Goal: Entertainment & Leisure: Consume media (video, audio)

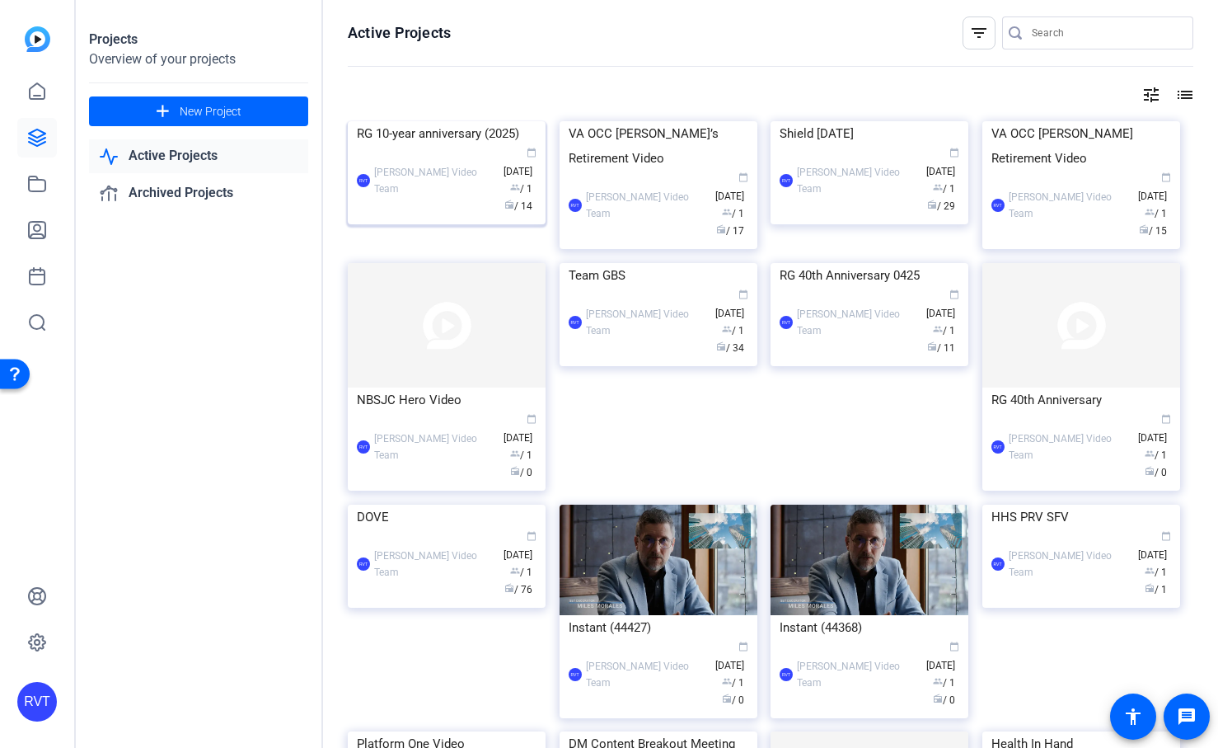
click at [452, 121] on img at bounding box center [447, 121] width 198 height 0
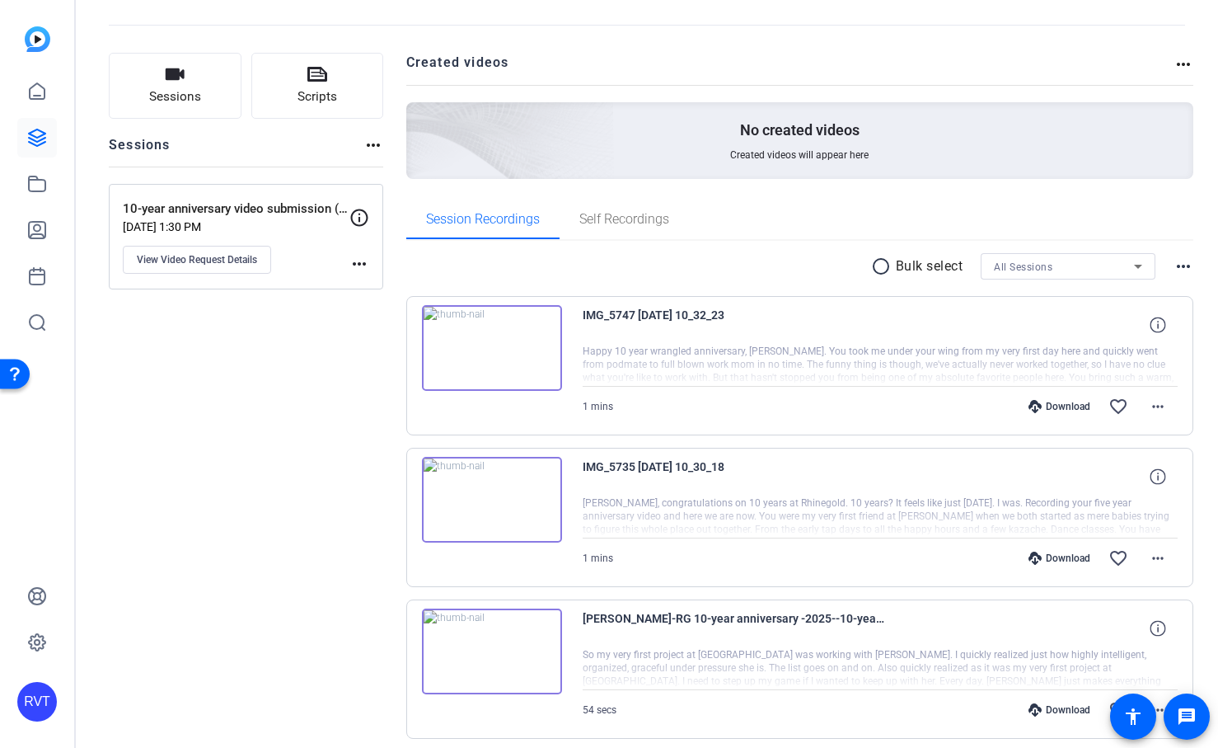
scroll to position [71, 0]
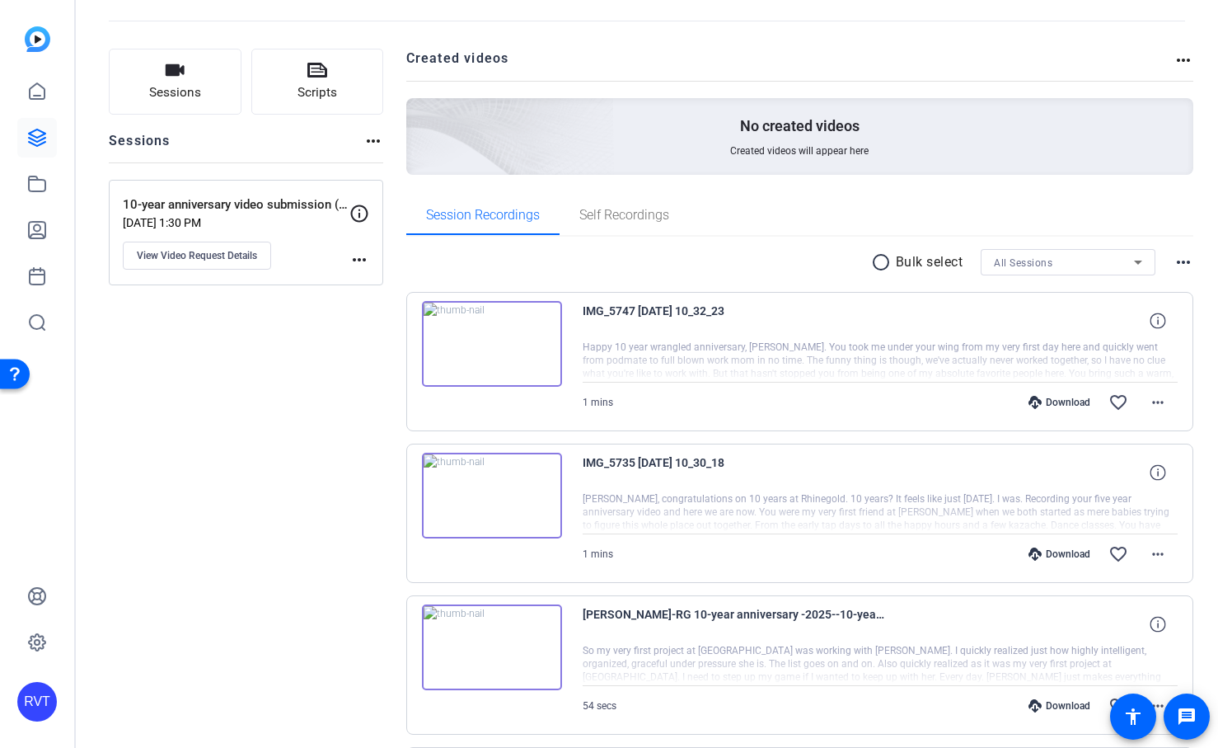
click at [473, 331] on img at bounding box center [492, 344] width 140 height 86
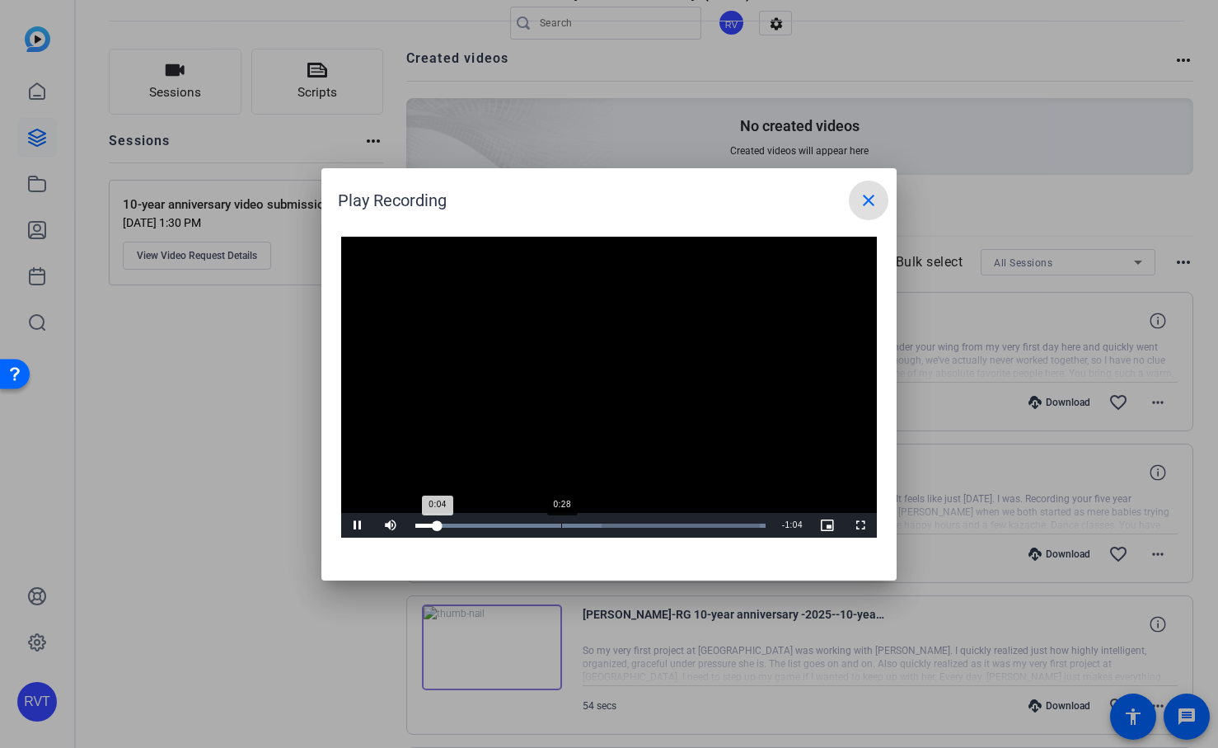
click at [561, 525] on div "Loaded : 100.00% 0:28 0:04" at bounding box center [590, 525] width 350 height 4
click at [624, 526] on div "Loaded : 100.00% 0:40 0:29" at bounding box center [590, 525] width 350 height 4
click at [689, 525] on div "Loaded : 100.00% 0:53 0:42" at bounding box center [590, 525] width 350 height 4
click at [227, 443] on div at bounding box center [609, 374] width 1218 height 748
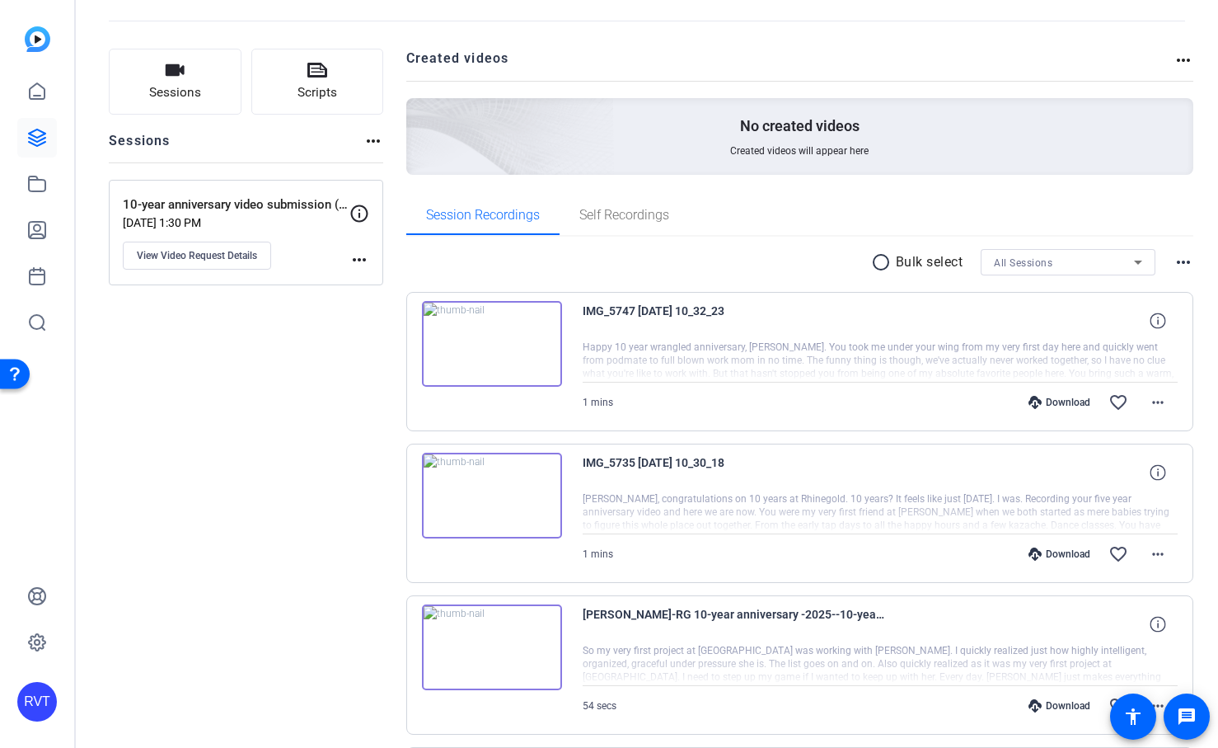
click at [496, 478] on img at bounding box center [492, 496] width 140 height 86
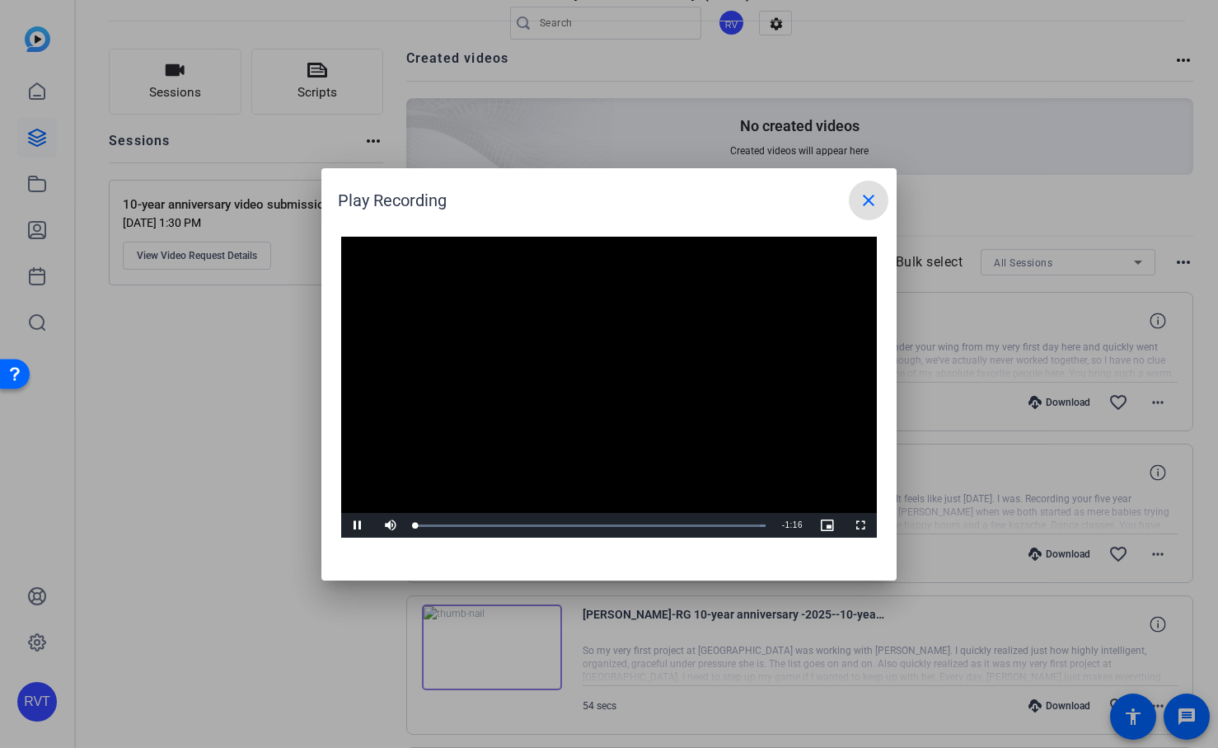
click at [586, 382] on video "Video Player" at bounding box center [609, 388] width 536 height 302
click at [566, 405] on video "Video Player" at bounding box center [609, 388] width 536 height 302
click at [506, 536] on div "Loaded : 100.00% 0:19 0:00" at bounding box center [590, 525] width 367 height 25
click at [605, 532] on div "Loaded : 100.00% 0:41 0:20" at bounding box center [590, 525] width 367 height 25
click at [638, 535] on div "Loaded : 100.00% 0:48 0:43" at bounding box center [590, 525] width 367 height 25
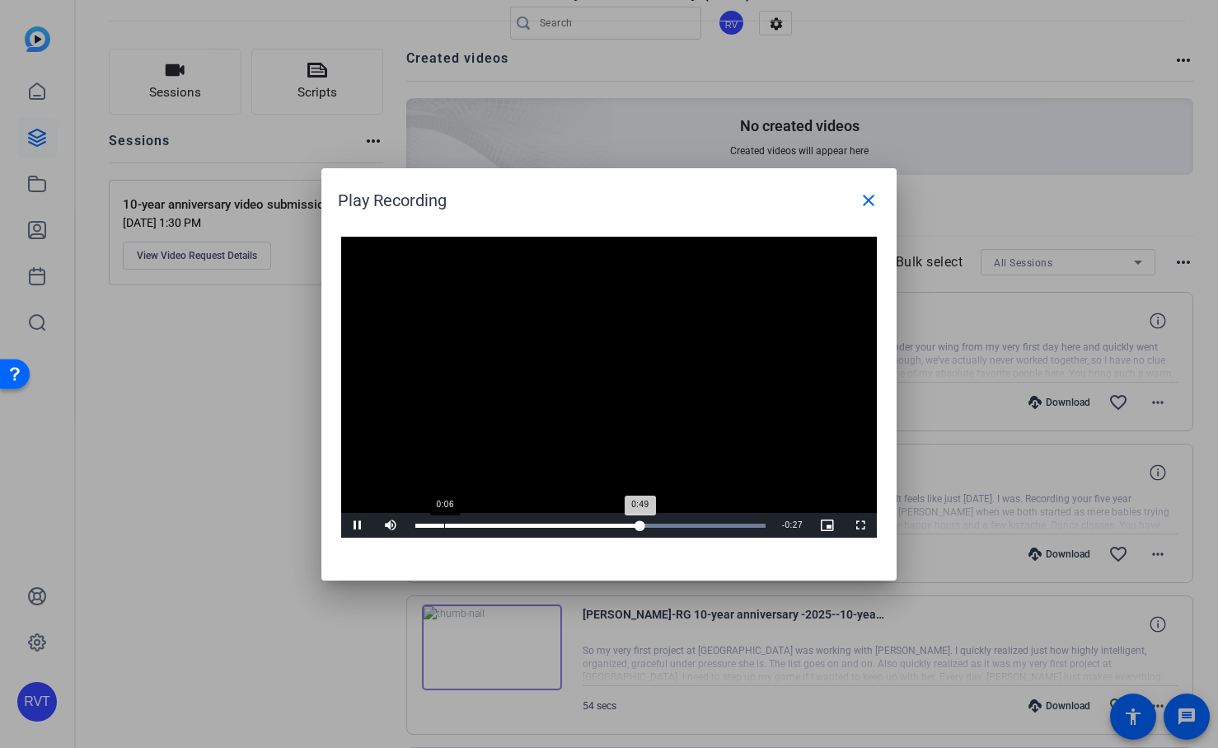
click at [439, 529] on div "Loaded : 100.00% 0:06 0:49" at bounding box center [590, 525] width 367 height 25
click at [457, 376] on video "Video Player" at bounding box center [609, 388] width 536 height 302
click at [881, 195] on span at bounding box center [869, 201] width 40 height 40
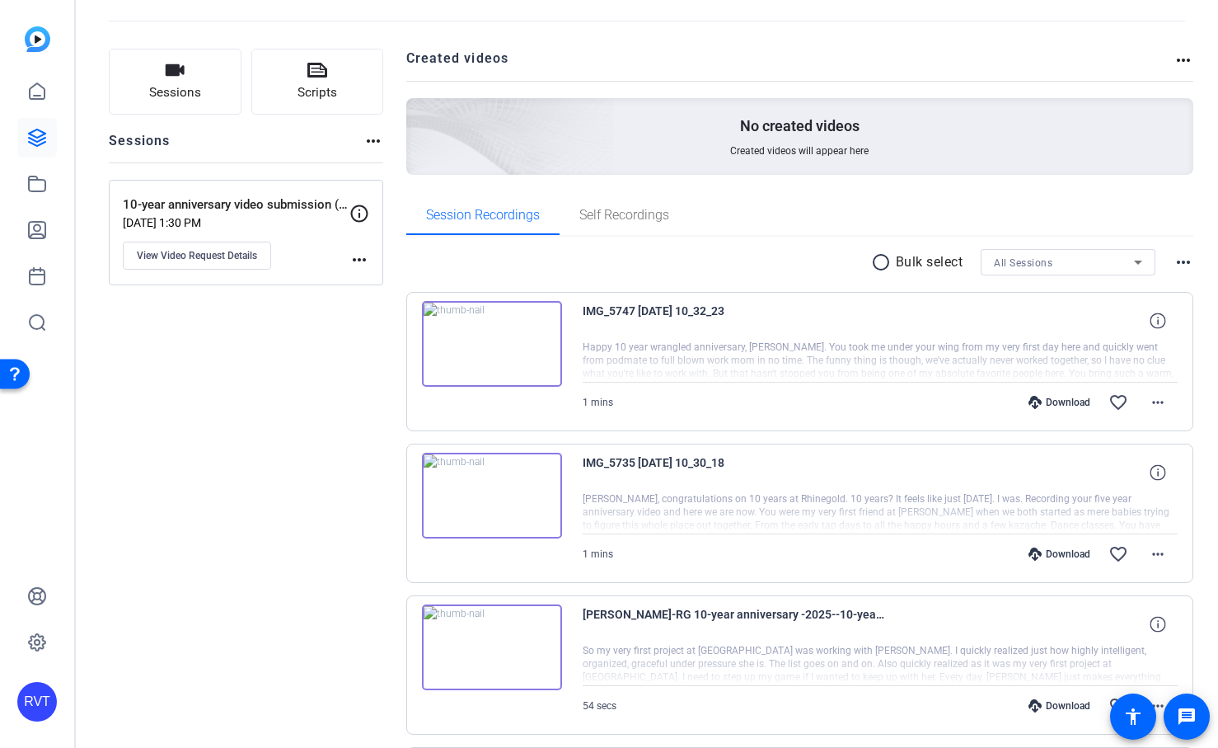
click at [475, 485] on img at bounding box center [492, 496] width 140 height 86
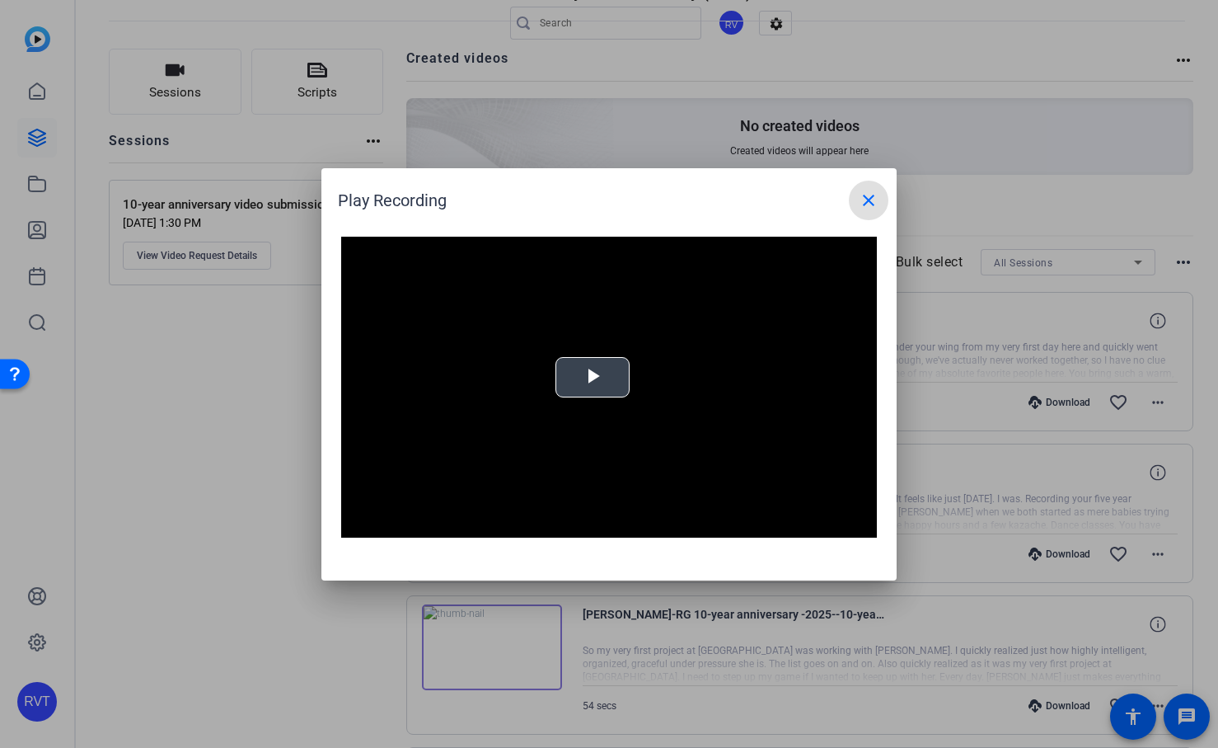
click at [542, 388] on video "Video Player" at bounding box center [609, 388] width 536 height 302
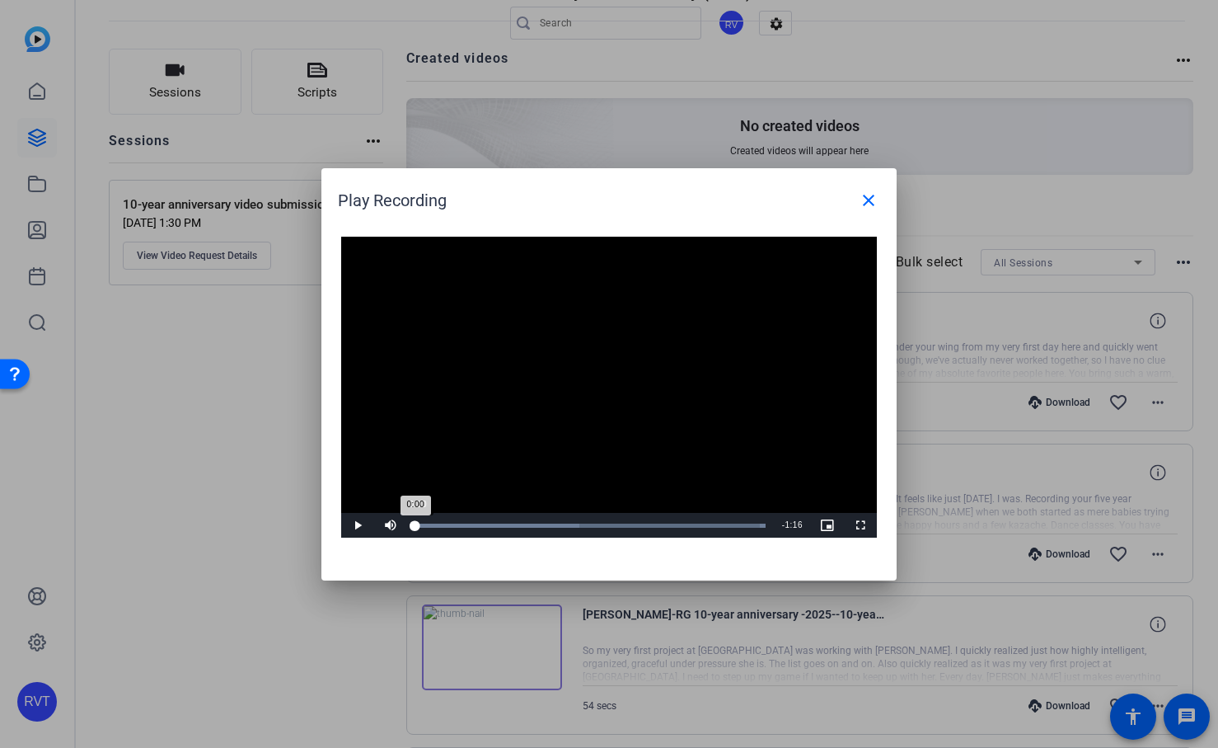
click at [415, 528] on div "0:00" at bounding box center [415, 525] width 0 height 4
click at [355, 525] on span "Video Player" at bounding box center [357, 525] width 33 height 0
click at [441, 528] on div "Loaded : 100.00% 0:05 0:02" at bounding box center [590, 525] width 367 height 25
click at [526, 518] on div "Loaded : 100.00% 0:23 0:10" at bounding box center [590, 525] width 367 height 25
click at [551, 523] on div "Loaded : 100.00% 0:29 0:24" at bounding box center [590, 525] width 350 height 4
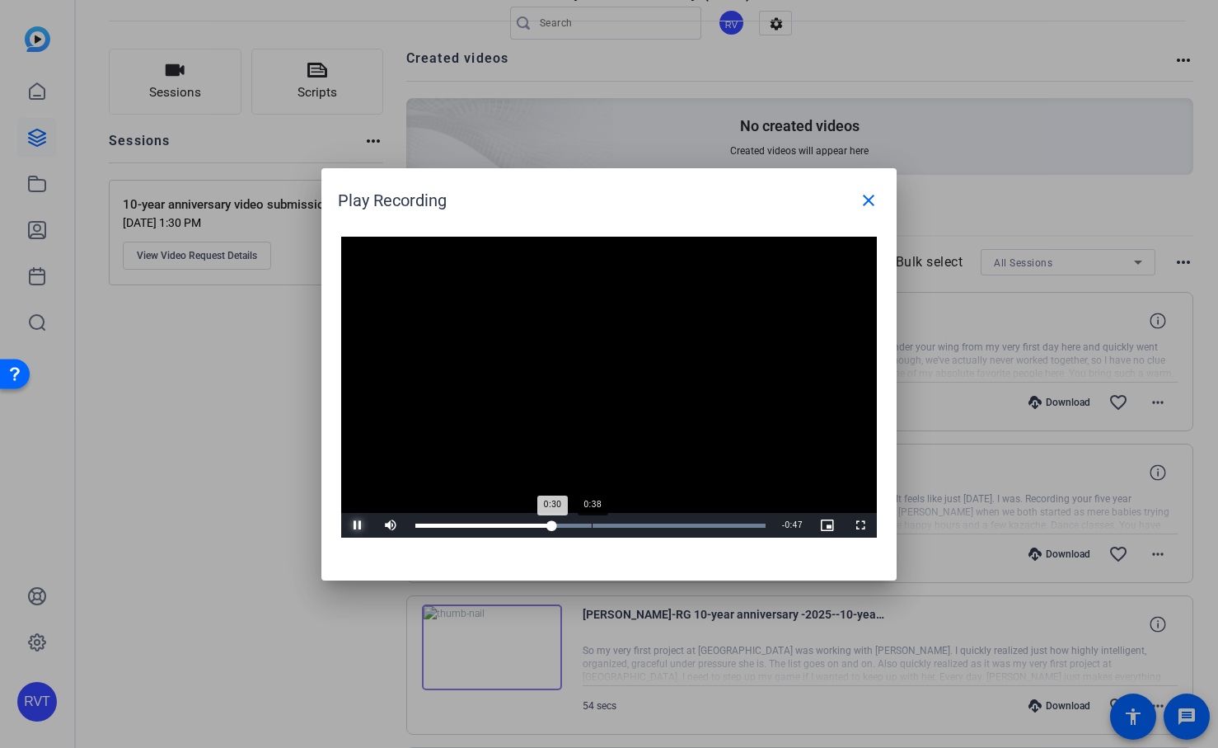
click at [612, 525] on div "Loaded : 100.00% 0:38 0:30" at bounding box center [590, 525] width 350 height 4
click at [665, 527] on div "Loaded : 100.00% 0:54 0:44" at bounding box center [590, 525] width 350 height 4
click at [708, 523] on div "Loaded : 100.00% 1:03 0:55" at bounding box center [590, 525] width 350 height 4
click at [729, 522] on div "Loaded : 100.00% 1:07 1:04" at bounding box center [590, 525] width 367 height 25
click at [763, 523] on div "Loaded : 100.00% 1:16 1:09" at bounding box center [590, 525] width 350 height 4
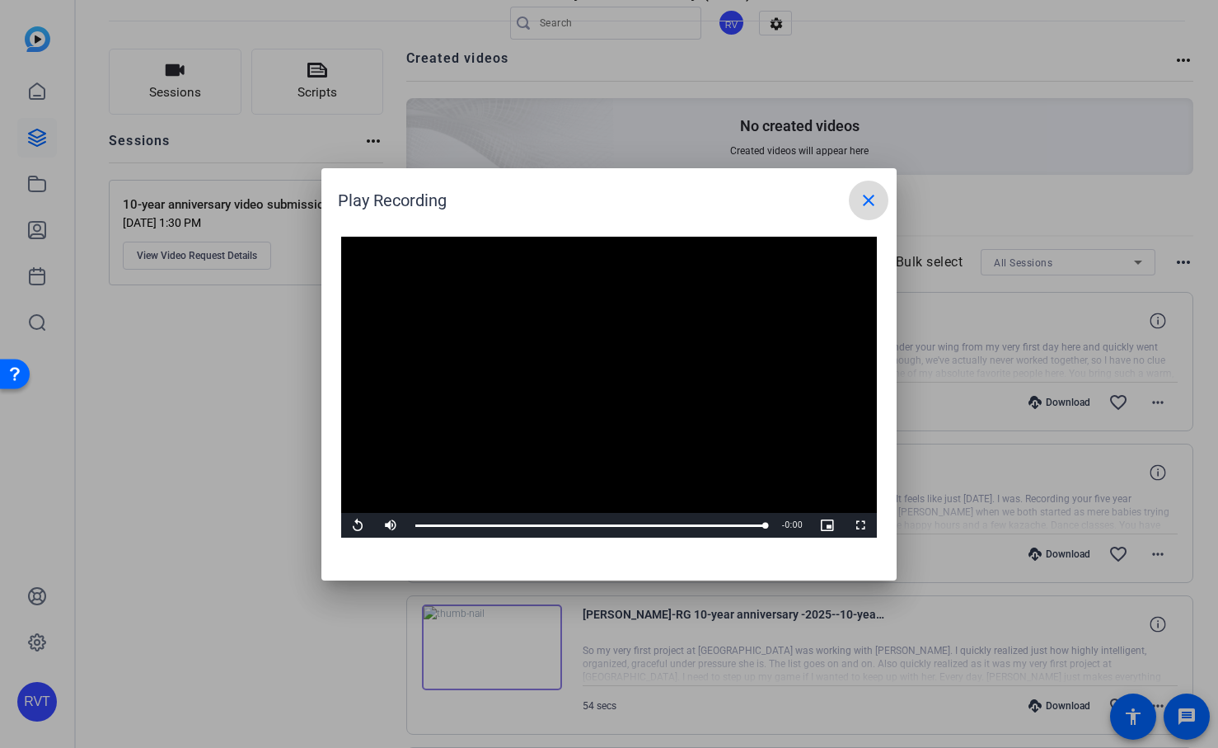
click at [869, 198] on mat-icon "close" at bounding box center [869, 200] width 20 height 20
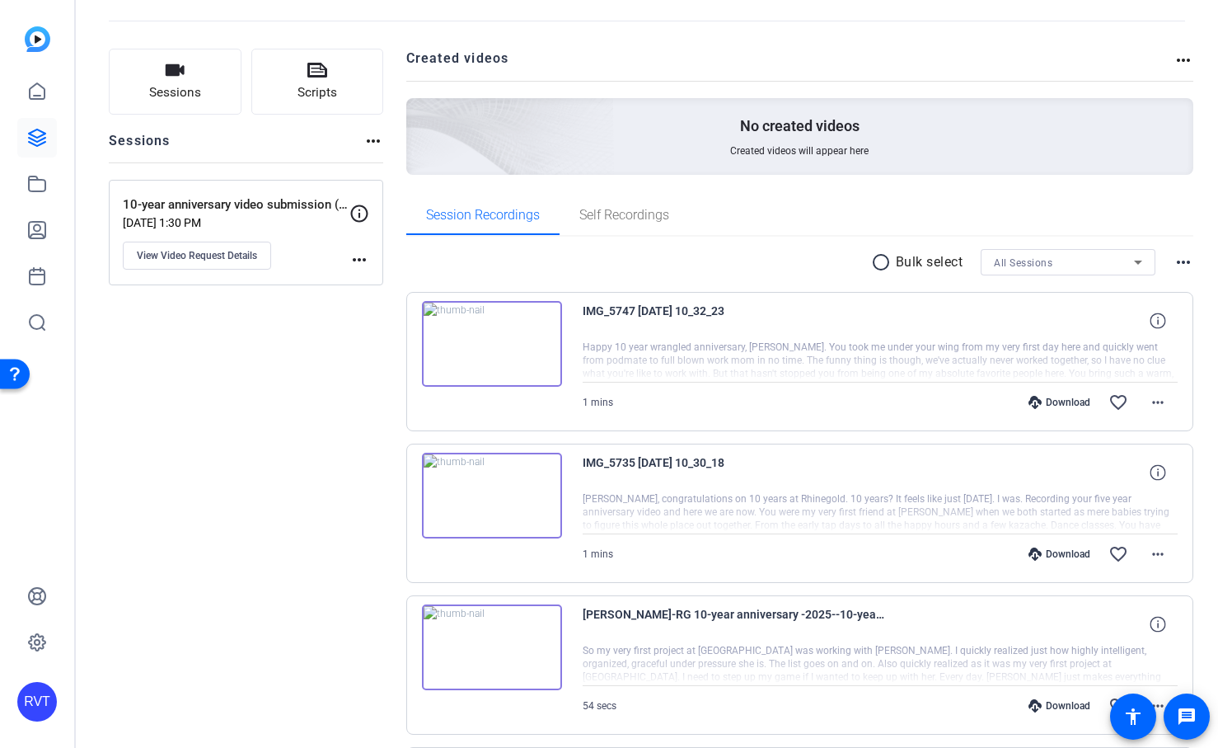
click at [483, 331] on img at bounding box center [492, 344] width 140 height 86
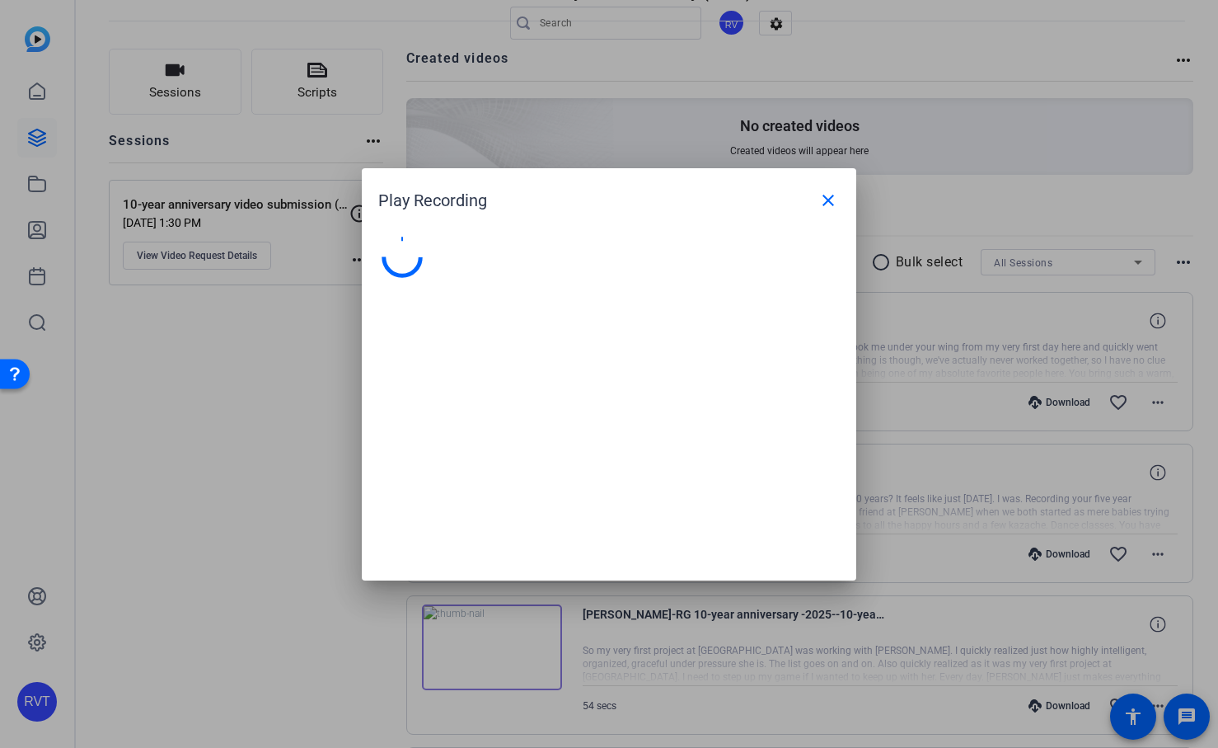
click at [483, 331] on div at bounding box center [609, 400] width 495 height 360
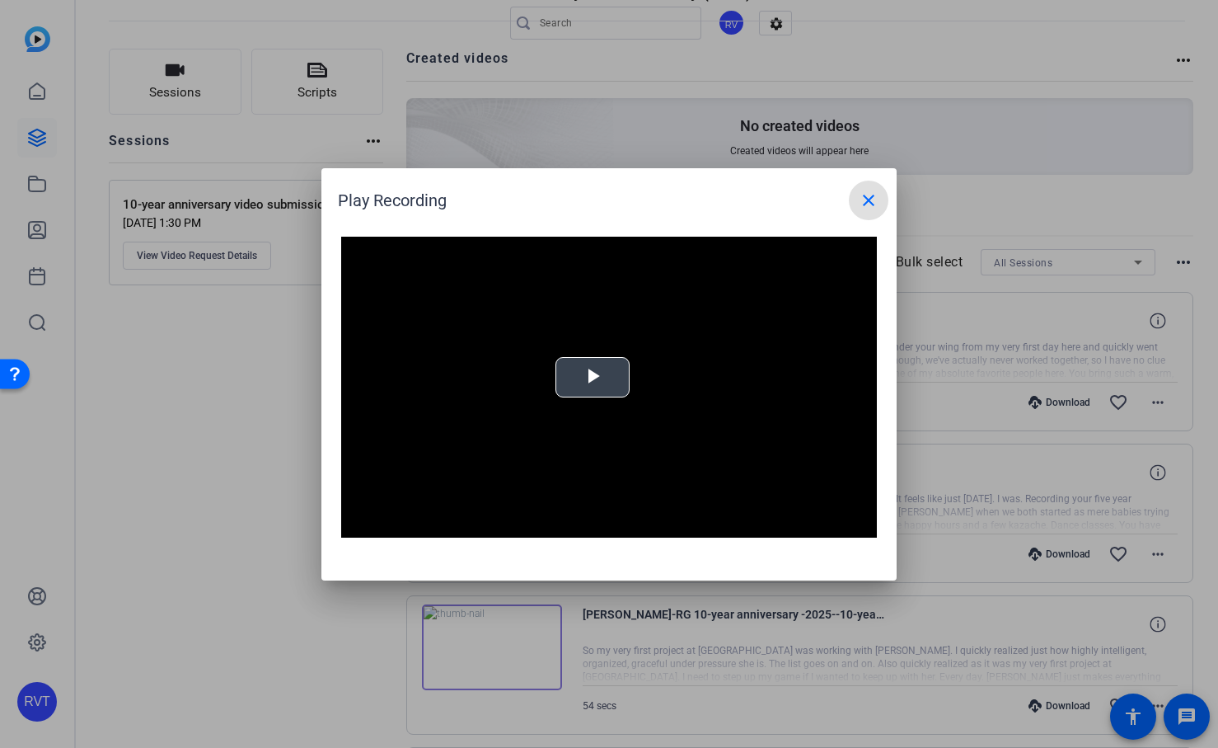
click at [532, 378] on video "Video Player" at bounding box center [609, 388] width 536 height 302
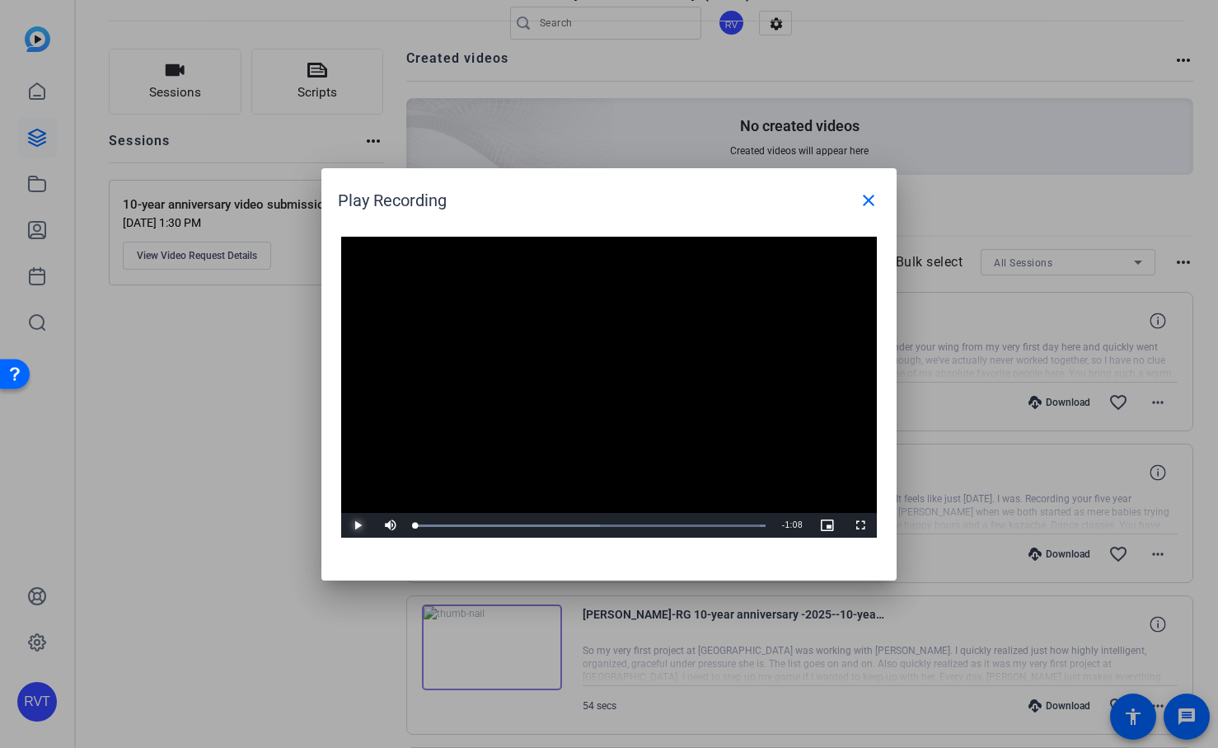
click at [355, 525] on span "Video Player" at bounding box center [357, 525] width 33 height 0
click at [476, 522] on div "Loaded : 100.00% 0:09 0:09" at bounding box center [590, 525] width 367 height 25
click at [507, 524] on div "Loaded : 100.00% 0:17 0:09" at bounding box center [590, 525] width 350 height 4
click at [552, 524] on div "0:26" at bounding box center [552, 525] width 1 height 4
click at [591, 524] on div "Loaded : 100.00% 0:34 0:27" at bounding box center [590, 525] width 350 height 4
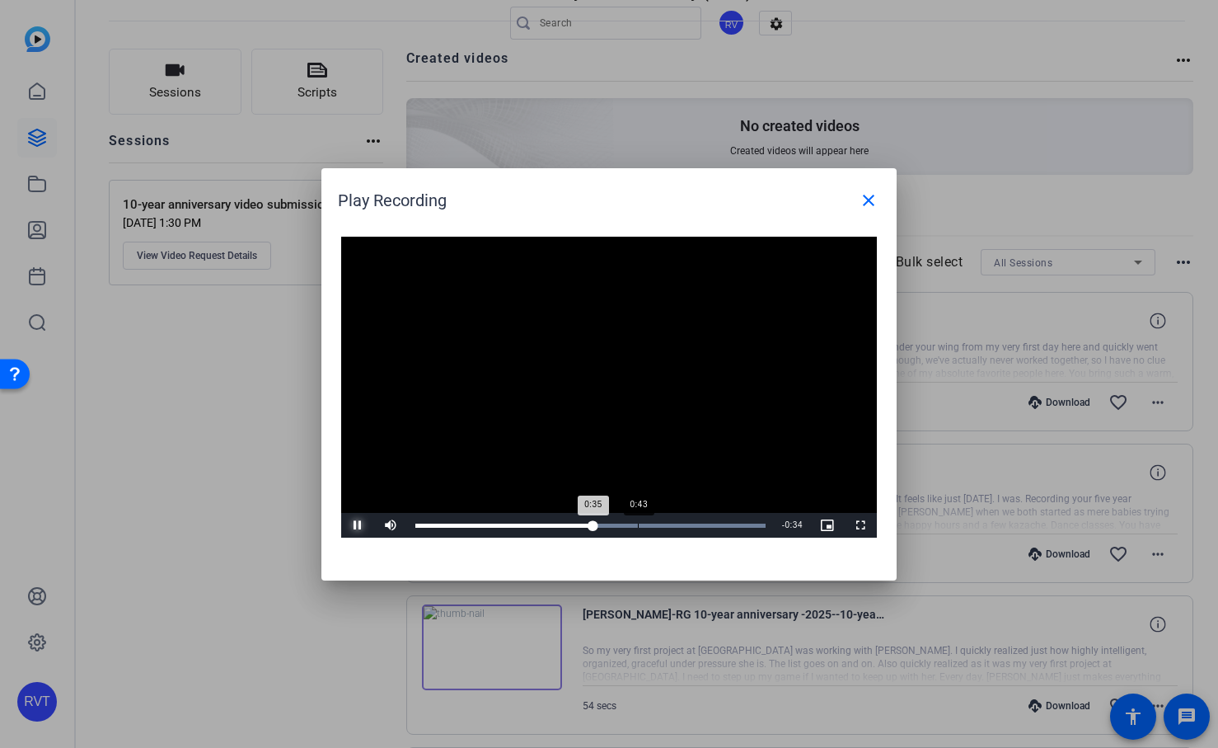
click at [638, 524] on div "0:43" at bounding box center [638, 525] width 1 height 4
click at [682, 524] on div "Loaded : 100.00% 0:52 0:52" at bounding box center [590, 525] width 350 height 4
click at [724, 524] on div "Loaded : 100.00% 0:56 0:52" at bounding box center [590, 525] width 350 height 4
click at [755, 524] on div "1:06" at bounding box center [754, 525] width 1 height 4
click at [865, 195] on mat-icon "close" at bounding box center [869, 200] width 20 height 20
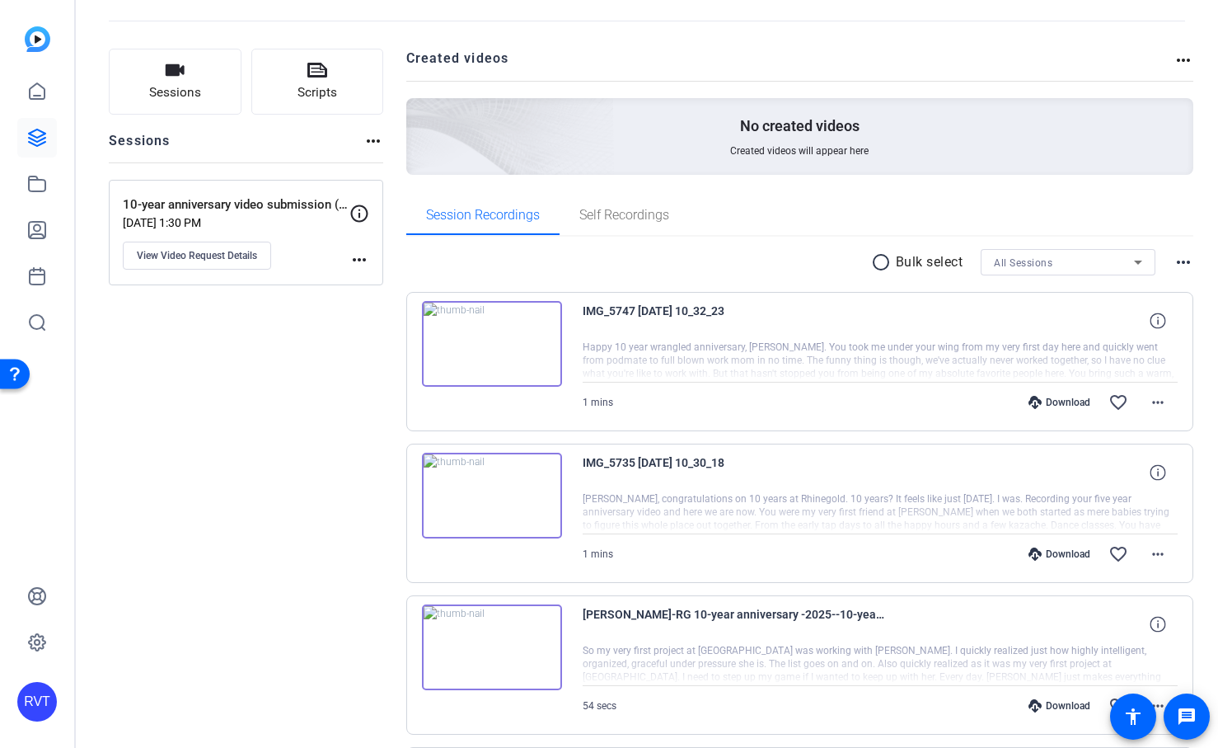
click at [481, 471] on img at bounding box center [492, 496] width 140 height 86
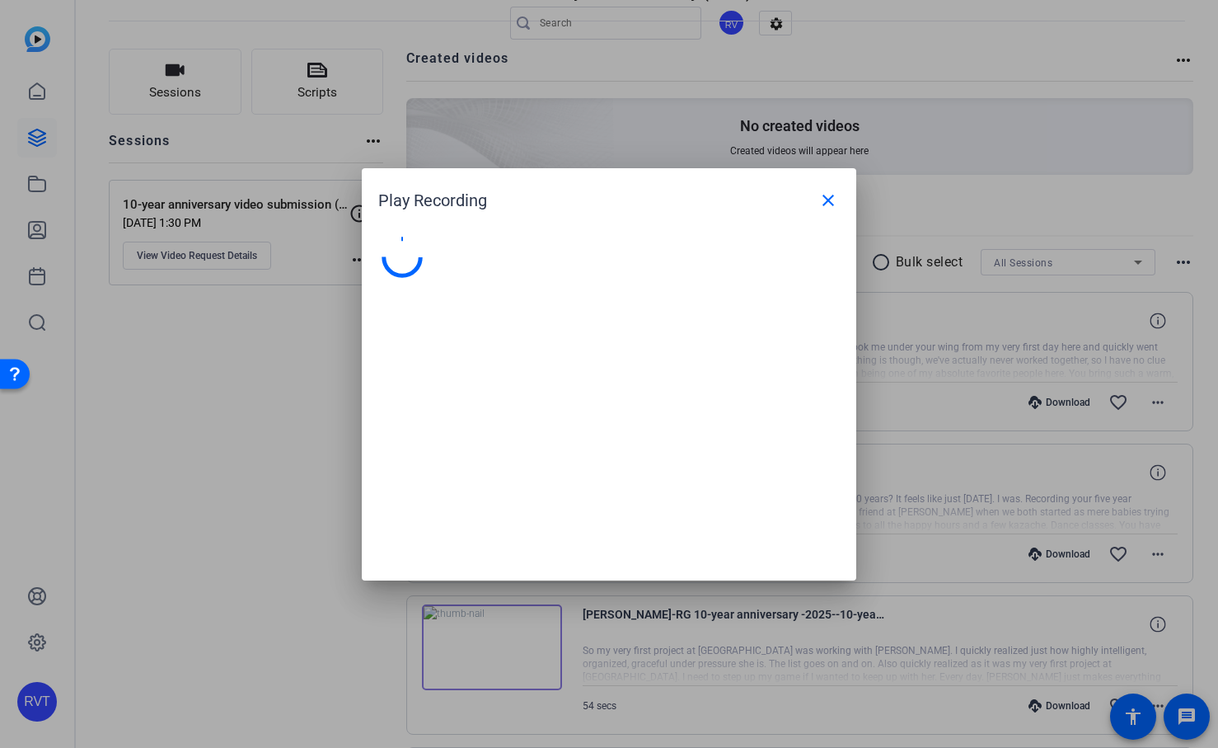
click at [481, 471] on div at bounding box center [609, 400] width 495 height 360
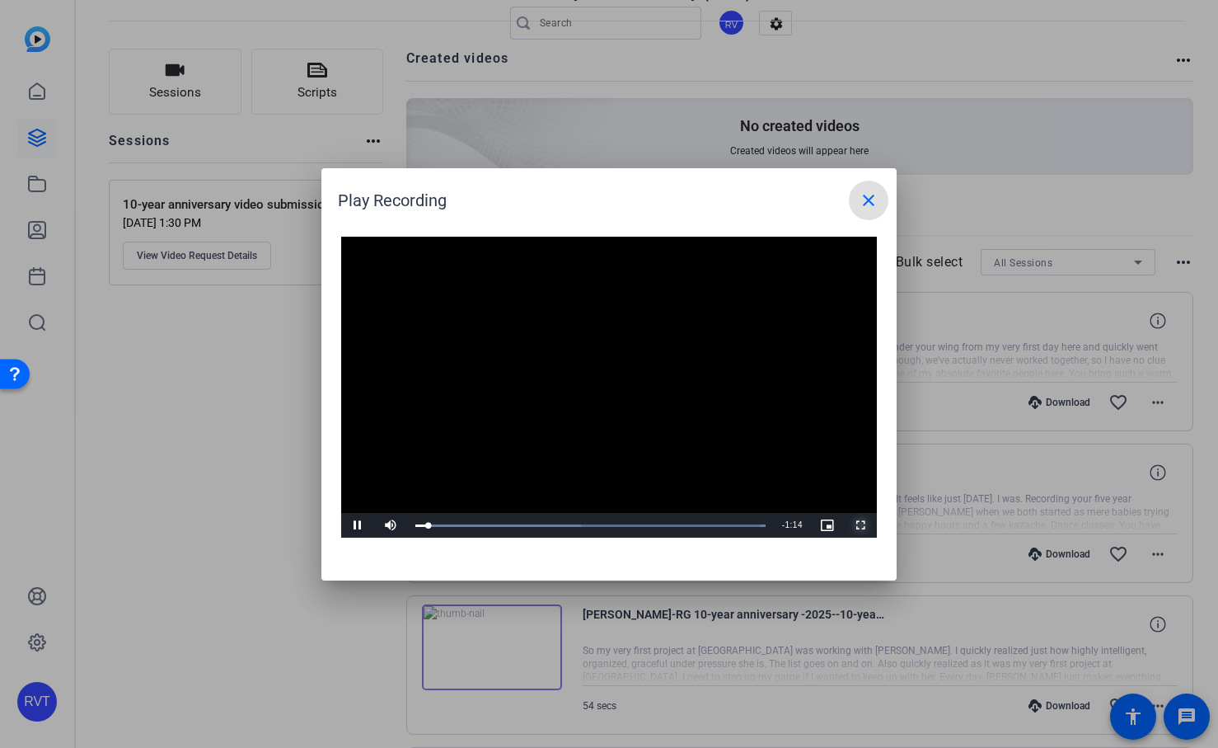
click at [864, 525] on span "Video Player" at bounding box center [860, 525] width 33 height 0
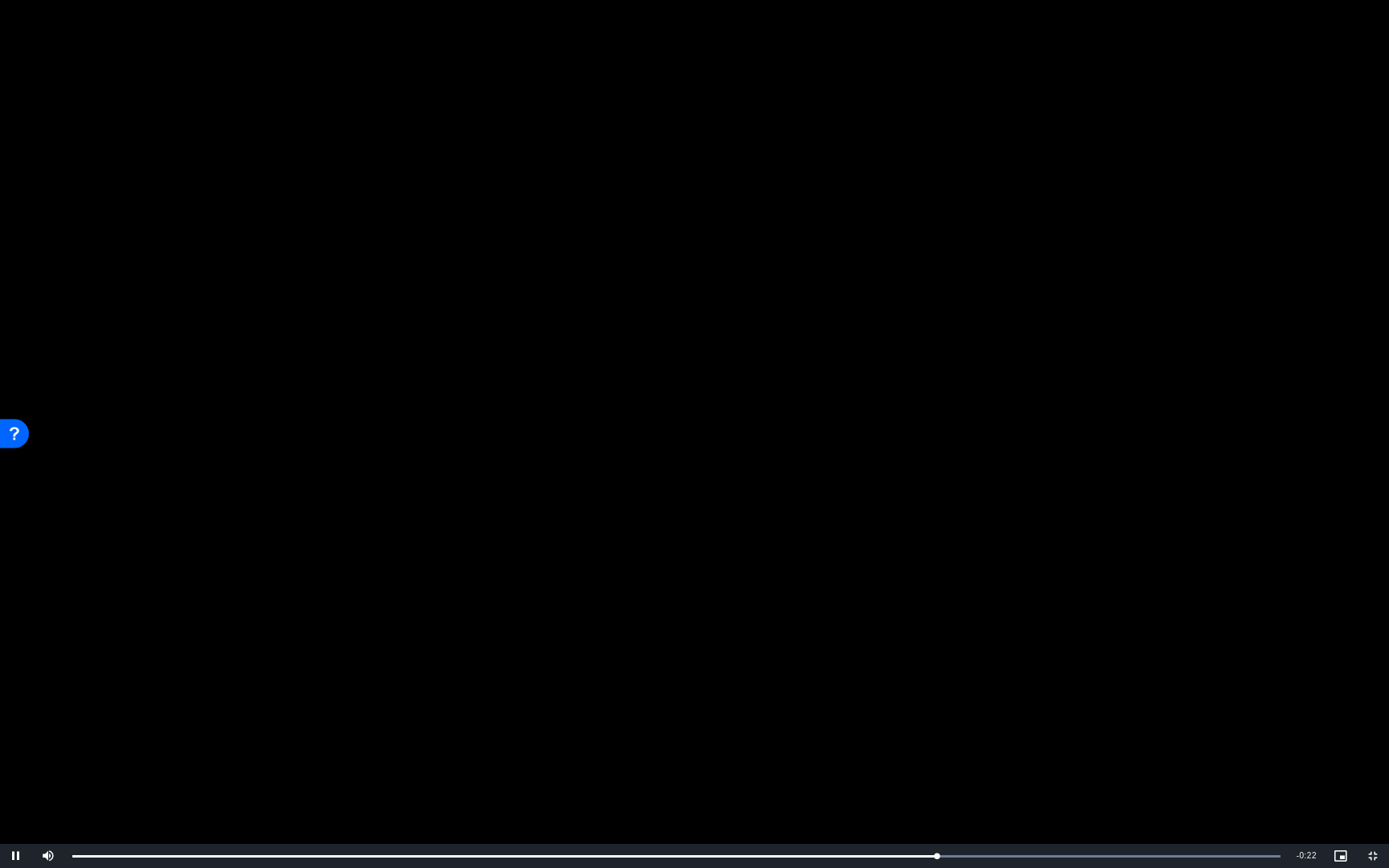
click at [1130, 614] on video "Video Player" at bounding box center [694, 434] width 1389 height 868
click at [633, 611] on video "Video Player" at bounding box center [694, 434] width 1389 height 868
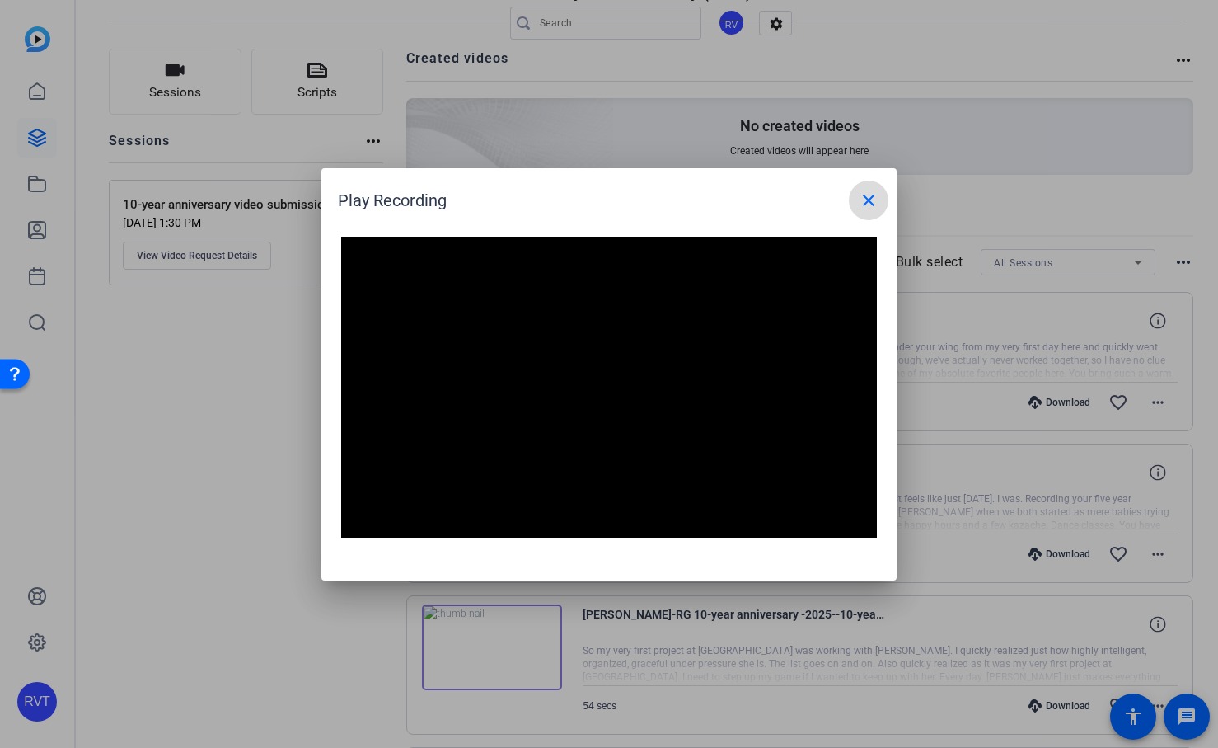
click at [868, 204] on mat-icon "close" at bounding box center [869, 200] width 20 height 20
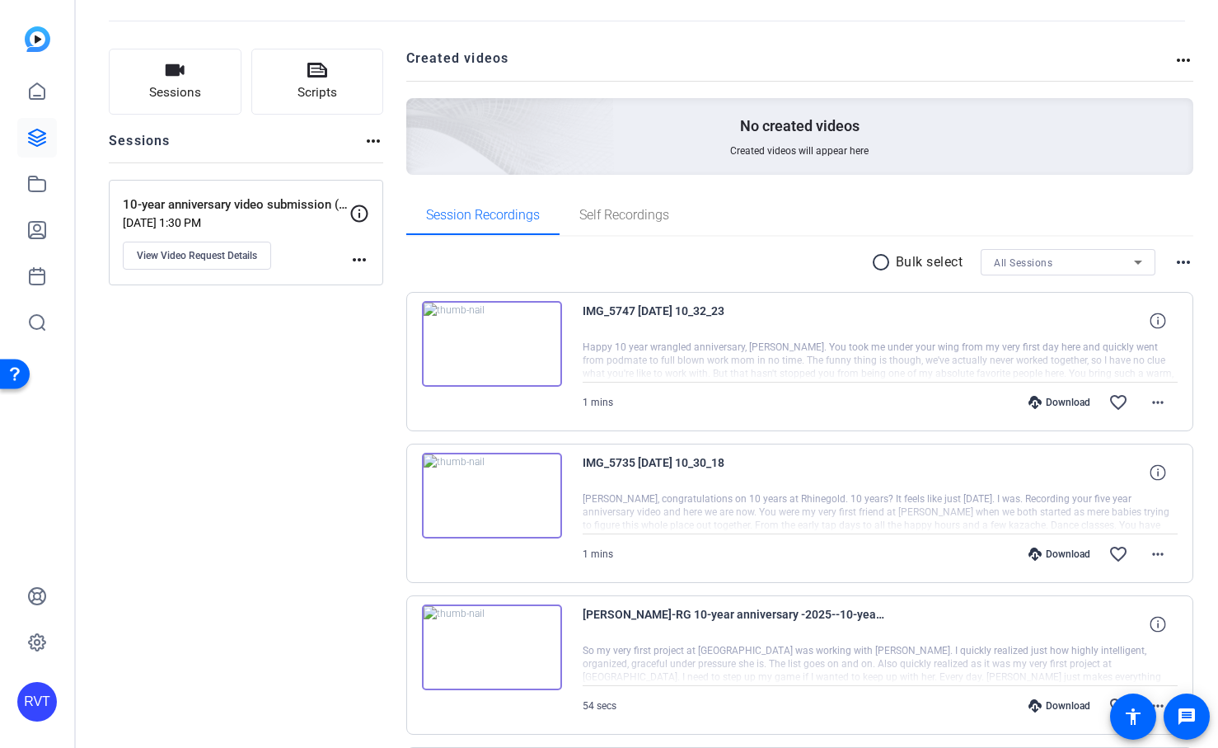
click at [457, 331] on img at bounding box center [492, 344] width 140 height 86
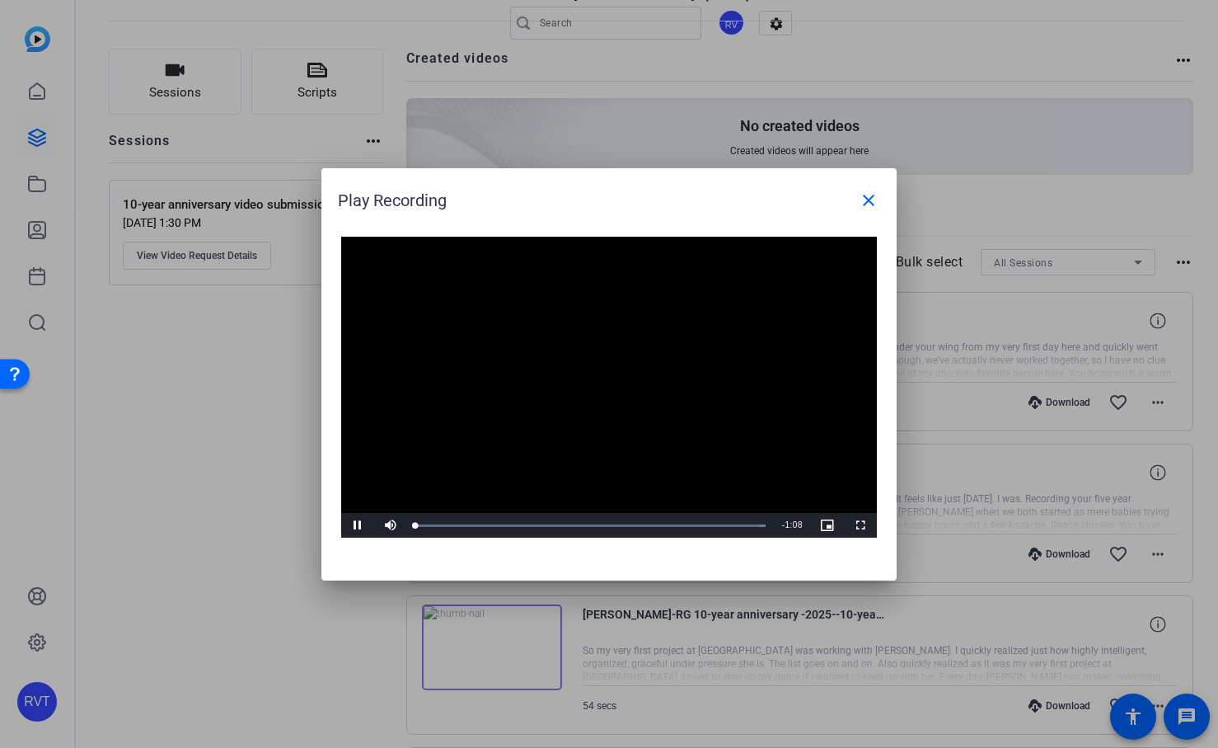
click at [517, 387] on video "Video Player" at bounding box center [609, 388] width 536 height 302
click at [523, 413] on video "Video Player" at bounding box center [609, 388] width 536 height 302
click at [358, 525] on span "Video Player" at bounding box center [357, 525] width 33 height 0
